Goal: Information Seeking & Learning: Check status

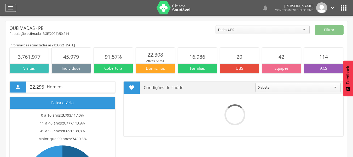
click at [11, 6] on icon "" at bounding box center [11, 8] width 6 height 6
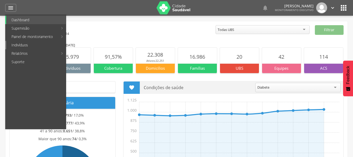
click at [24, 47] on link "Indivíduos" at bounding box center [36, 45] width 60 height 8
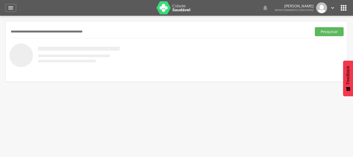
click at [39, 30] on input "text" at bounding box center [159, 31] width 301 height 9
type input "**********"
click at [324, 30] on button "Pesquisar" at bounding box center [329, 31] width 29 height 9
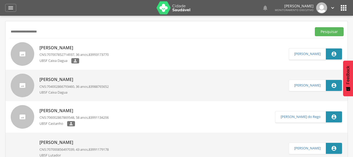
click at [65, 46] on p "[PERSON_NAME]" at bounding box center [74, 48] width 69 height 6
type input "**********"
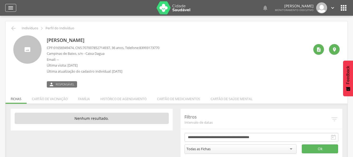
click at [11, 10] on icon "" at bounding box center [11, 8] width 6 height 6
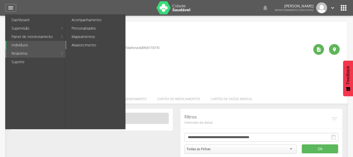
click at [83, 44] on link "Abastecimento" at bounding box center [95, 45] width 59 height 8
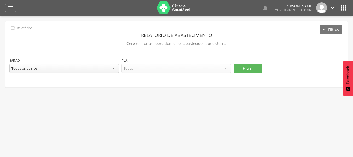
click at [112, 69] on div "Todos os bairros" at bounding box center [64, 68] width 110 height 9
click at [225, 68] on div at bounding box center [177, 68] width 110 height 9
click at [226, 69] on div "Todas as ruas" at bounding box center [177, 68] width 110 height 9
click at [258, 70] on button "Filtrar" at bounding box center [248, 68] width 29 height 9
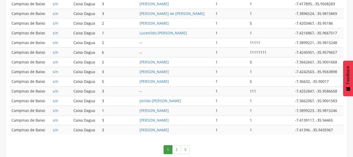
scroll to position [280, 0]
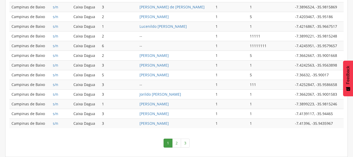
drag, startPoint x: 176, startPoint y: 142, endPoint x: 176, endPoint y: 138, distance: 4.3
click at [176, 142] on link "2" at bounding box center [176, 142] width 9 height 9
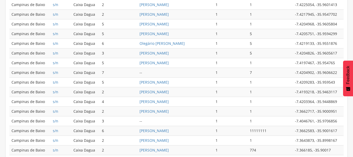
scroll to position [150, 0]
